Goal: Transaction & Acquisition: Purchase product/service

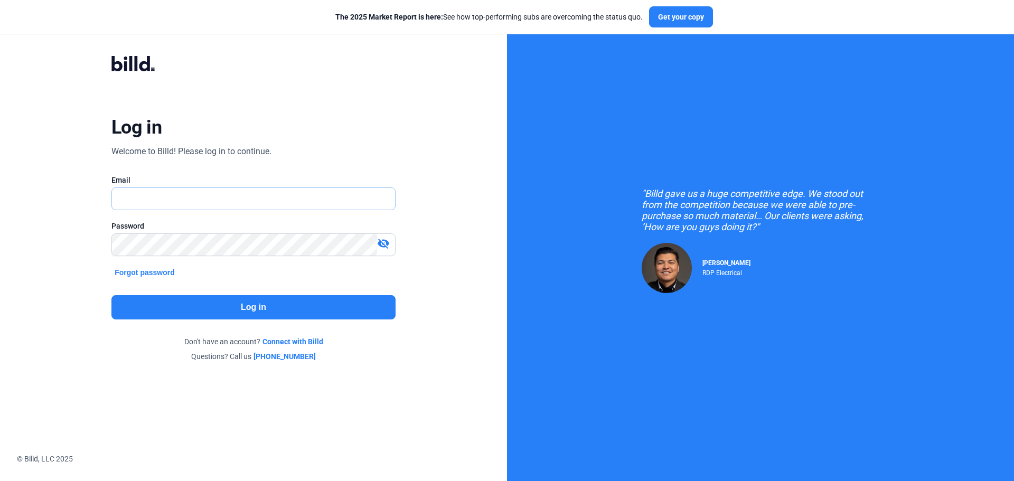
type input "[EMAIL_ADDRESS][DOMAIN_NAME]"
click at [248, 305] on button "Log in" at bounding box center [253, 307] width 284 height 24
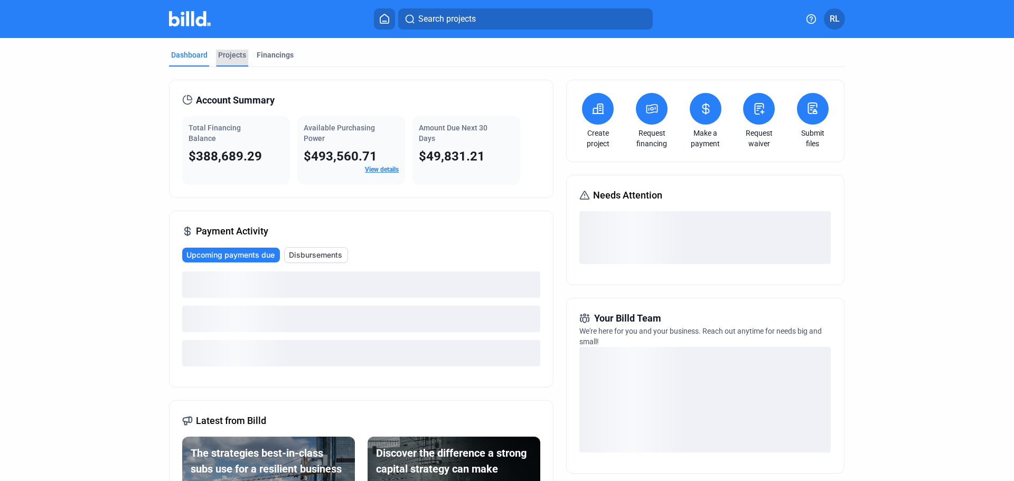
click at [221, 51] on div "Projects" at bounding box center [232, 55] width 28 height 11
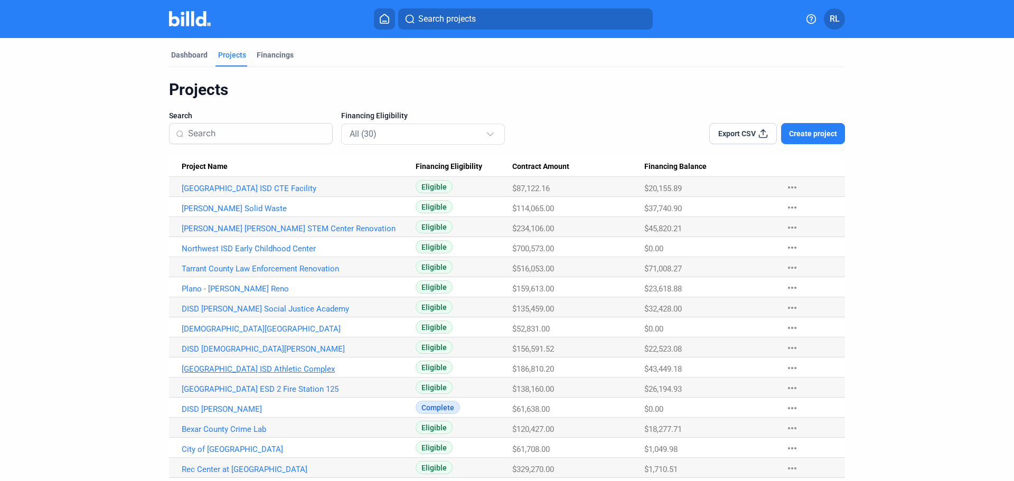
click at [226, 370] on link "[GEOGRAPHIC_DATA] ISD Athletic Complex" at bounding box center [299, 370] width 234 height 10
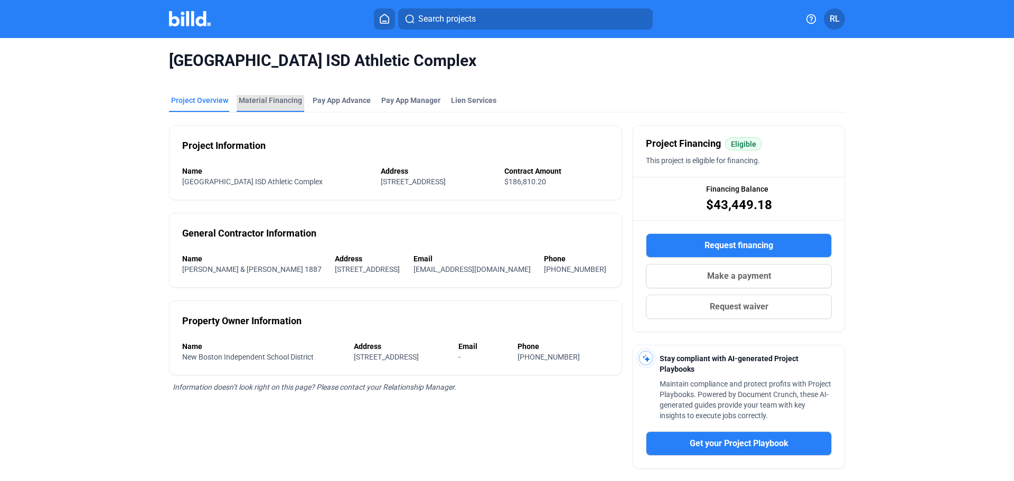
click at [268, 101] on div "Material Financing" at bounding box center [270, 100] width 63 height 11
